Goal: Task Accomplishment & Management: Manage account settings

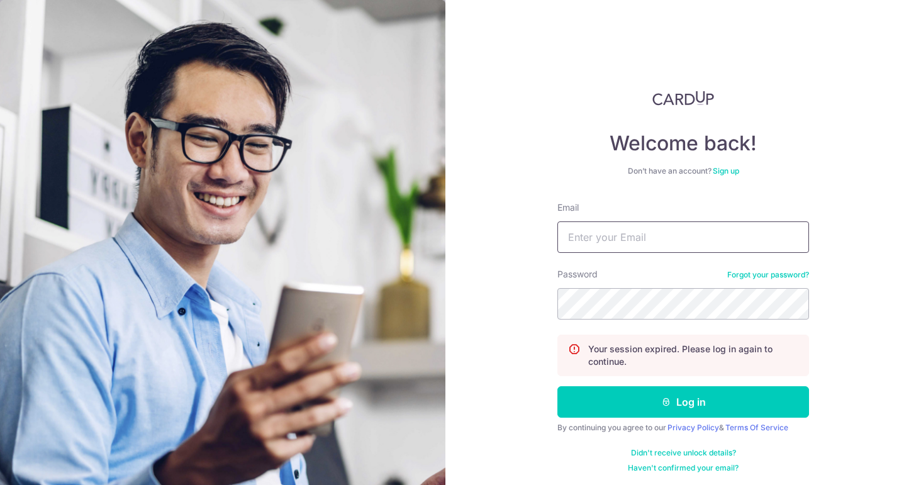
click at [687, 228] on input "Email" at bounding box center [683, 236] width 252 height 31
click at [670, 243] on input "Email" at bounding box center [683, 236] width 252 height 31
type input "[EMAIL_ADDRESS][DOMAIN_NAME]"
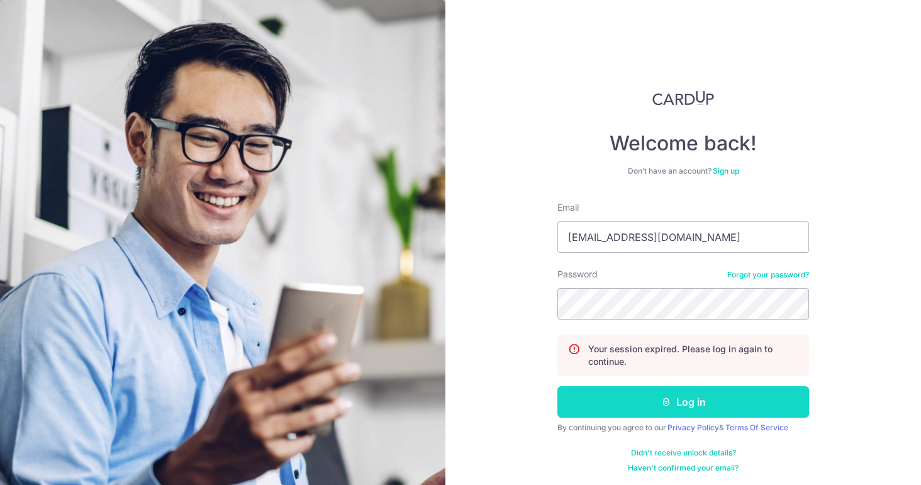
click at [703, 391] on button "Log in" at bounding box center [683, 401] width 252 height 31
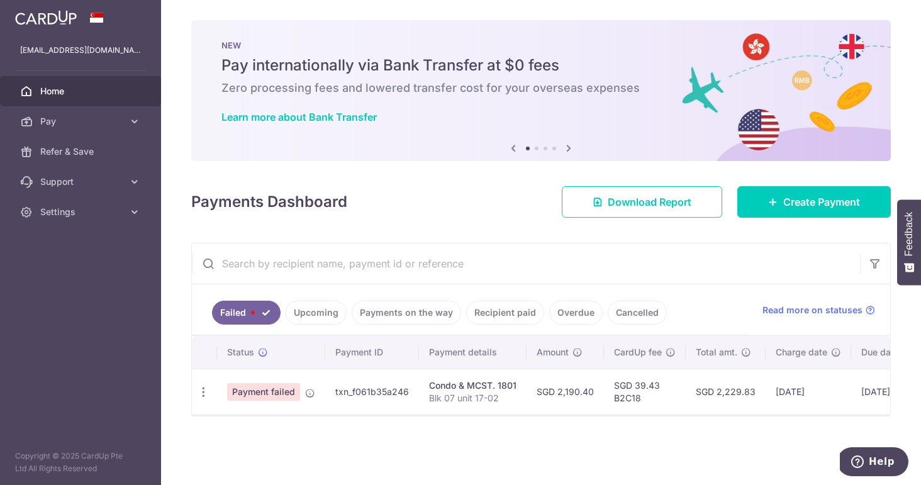
click at [321, 316] on link "Upcoming" at bounding box center [316, 313] width 61 height 24
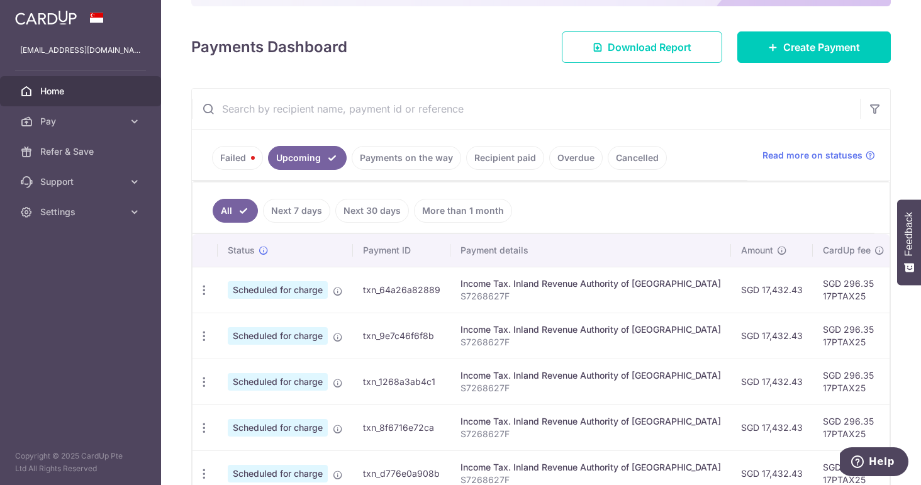
scroll to position [160, 0]
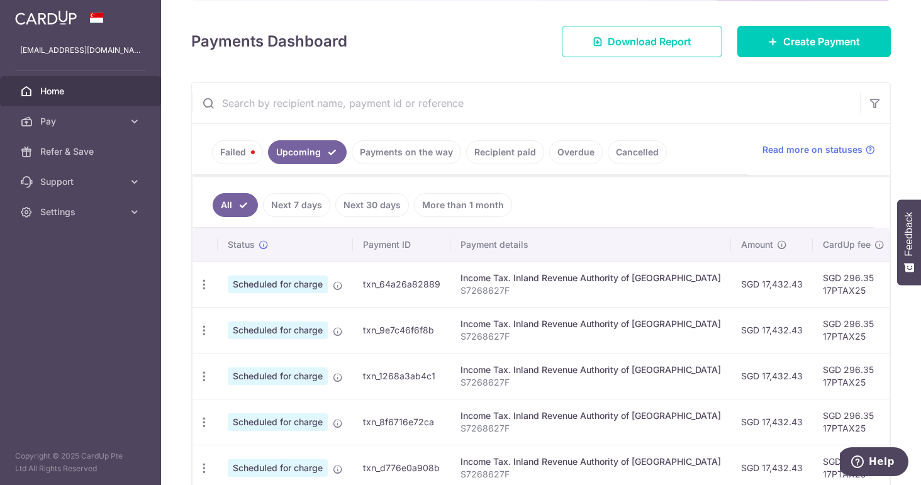
click at [279, 206] on link "Next 7 days" at bounding box center [296, 205] width 67 height 24
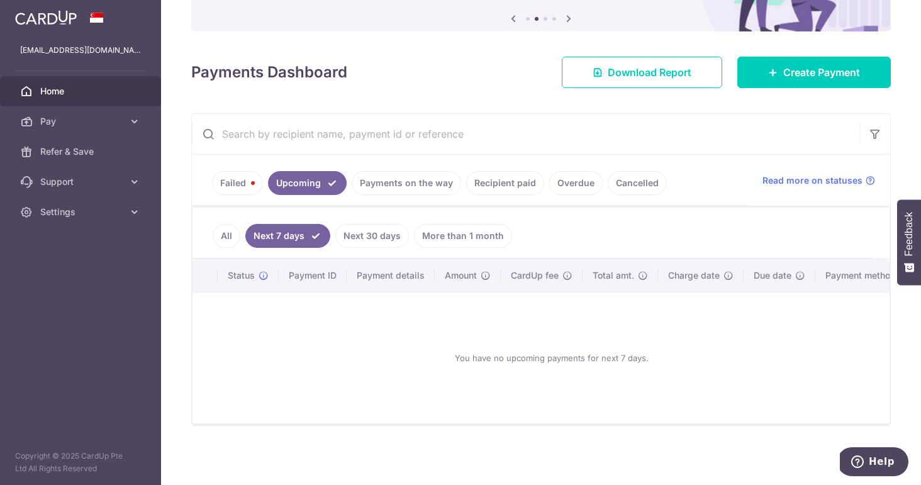
click at [212, 180] on link "Failed" at bounding box center [237, 183] width 51 height 24
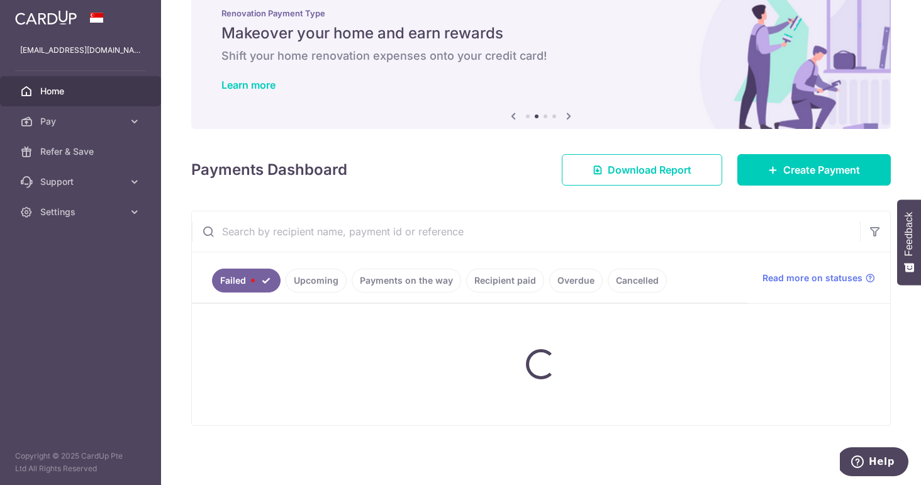
scroll to position [0, 0]
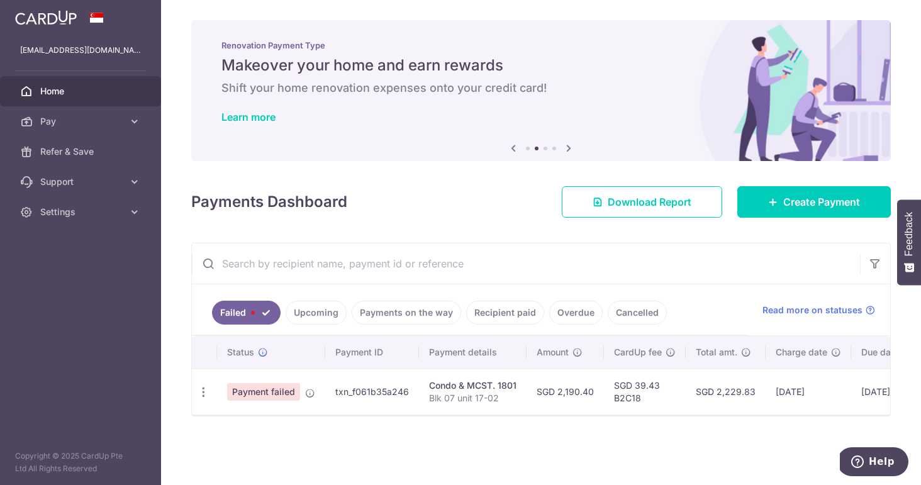
click at [431, 311] on link "Payments on the way" at bounding box center [406, 313] width 109 height 24
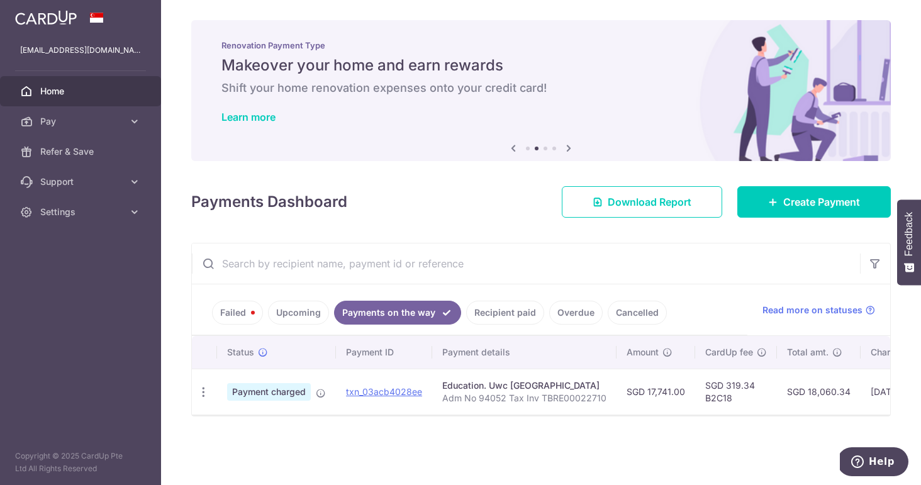
click at [245, 316] on link "Failed" at bounding box center [237, 313] width 51 height 24
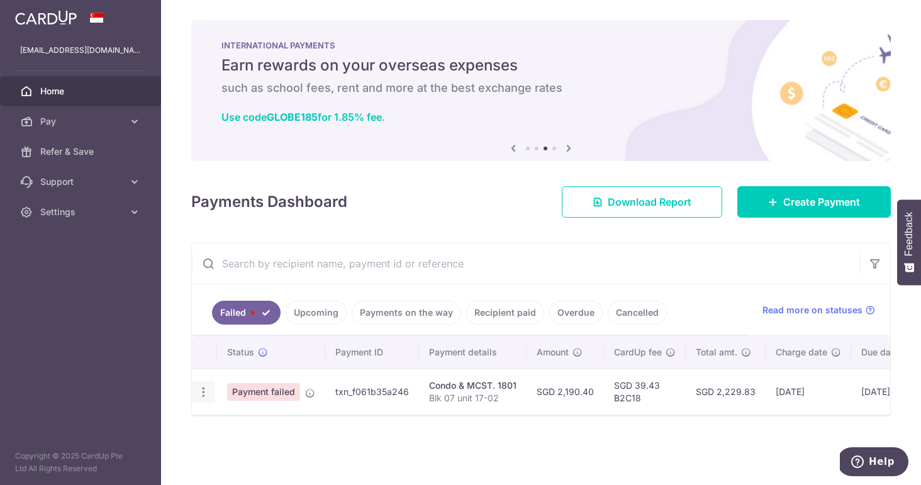
click at [209, 395] on icon "button" at bounding box center [203, 392] width 13 height 13
click at [269, 418] on link "Update payment" at bounding box center [257, 426] width 131 height 30
radio input "true"
type input "2,190.40"
type input "Blk 07 unit 17-02"
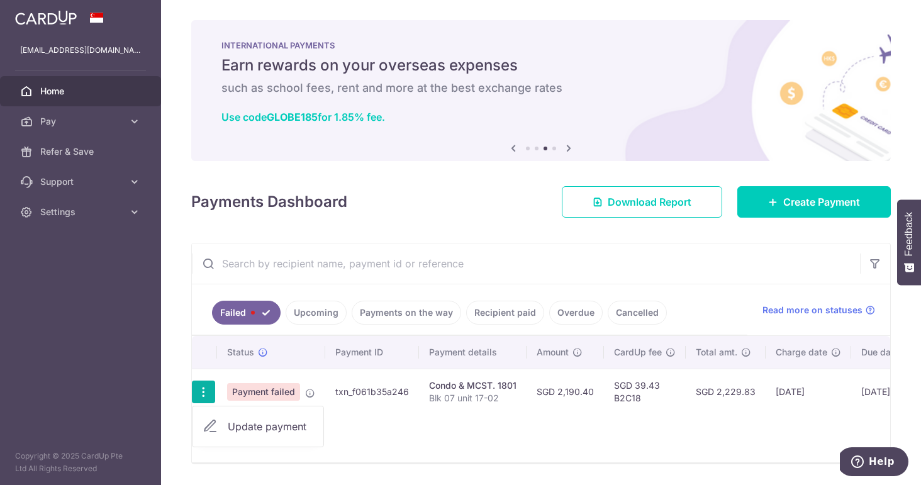
type input "B2C18"
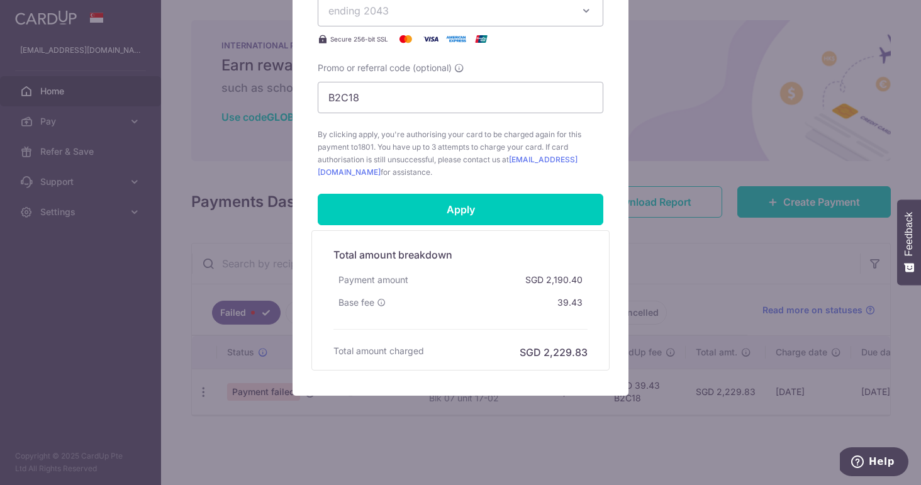
scroll to position [533, 0]
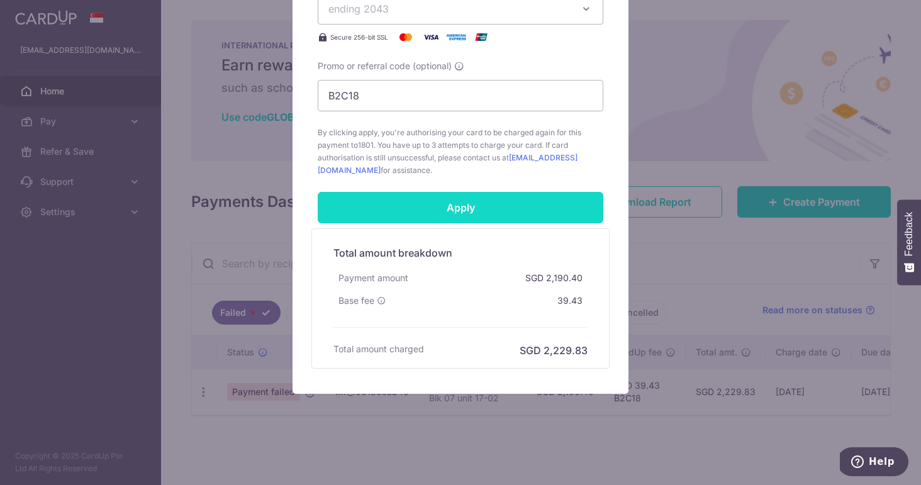
click at [491, 214] on input "Apply" at bounding box center [461, 207] width 286 height 31
